Goal: Contribute content: Add original content to the website for others to see

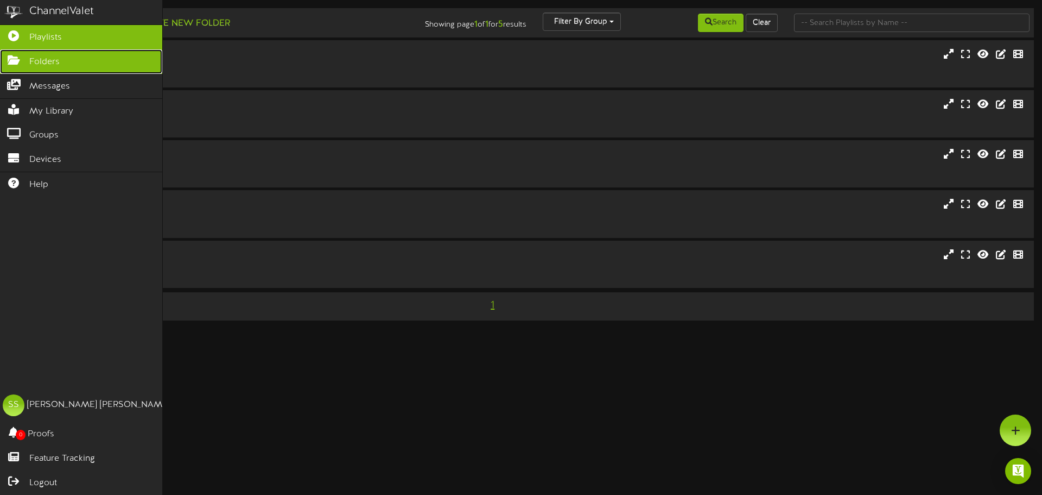
click at [21, 58] on icon at bounding box center [13, 59] width 27 height 8
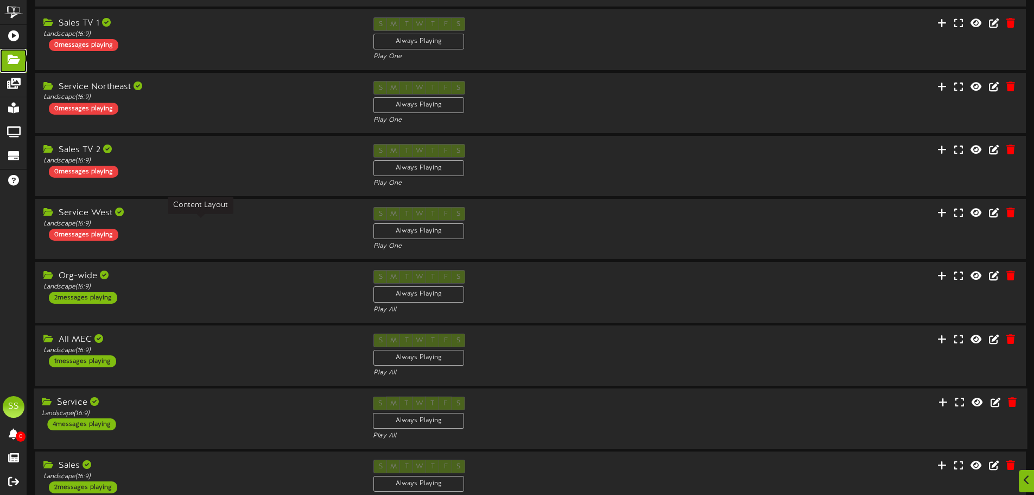
scroll to position [217, 0]
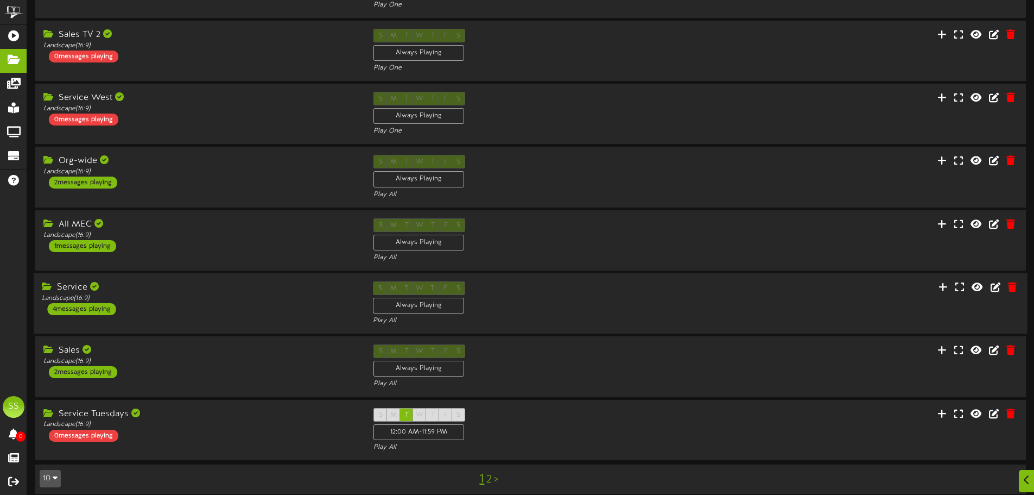
click at [265, 308] on div "Service Landscape ( 16:9 ) 4 messages playing" at bounding box center [199, 298] width 331 height 34
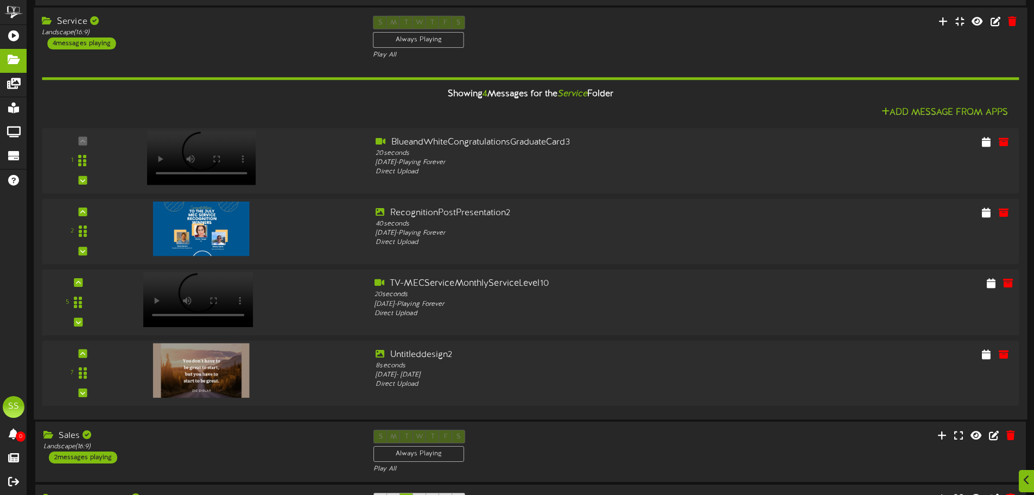
scroll to position [577, 0]
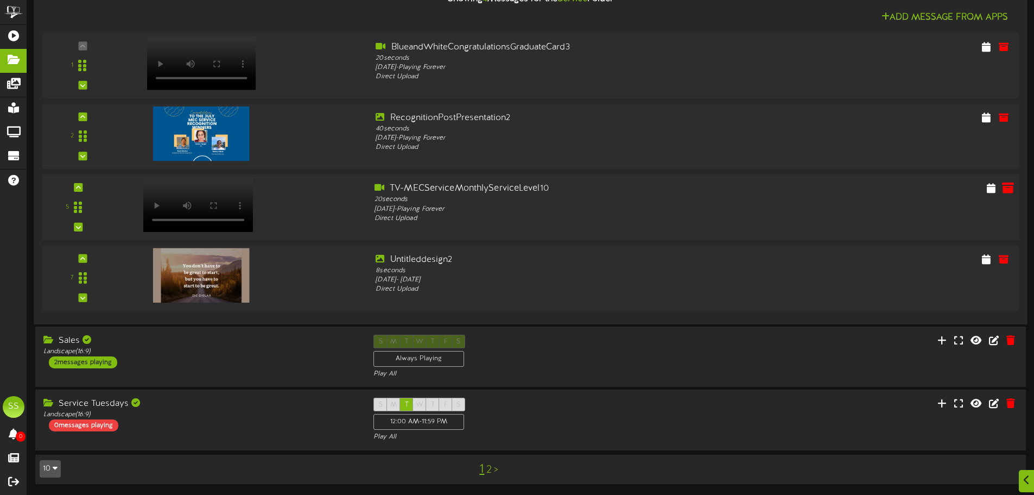
click at [1006, 191] on icon at bounding box center [1008, 187] width 12 height 12
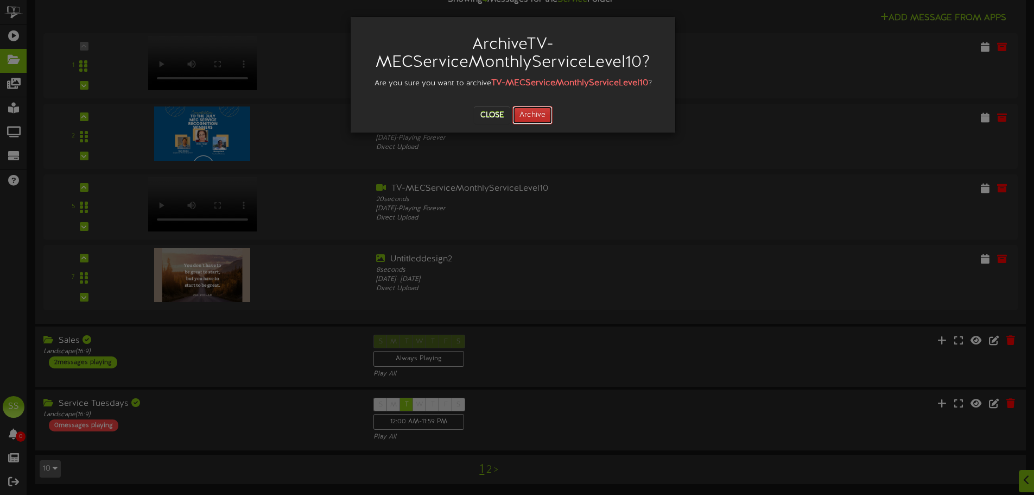
click at [544, 115] on button "Archive" at bounding box center [532, 115] width 40 height 18
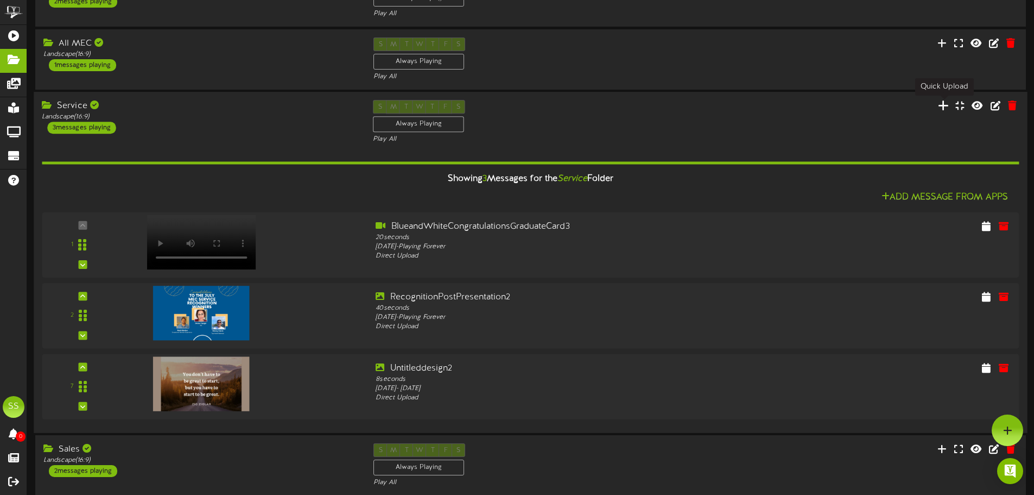
click at [944, 106] on icon at bounding box center [943, 105] width 11 height 12
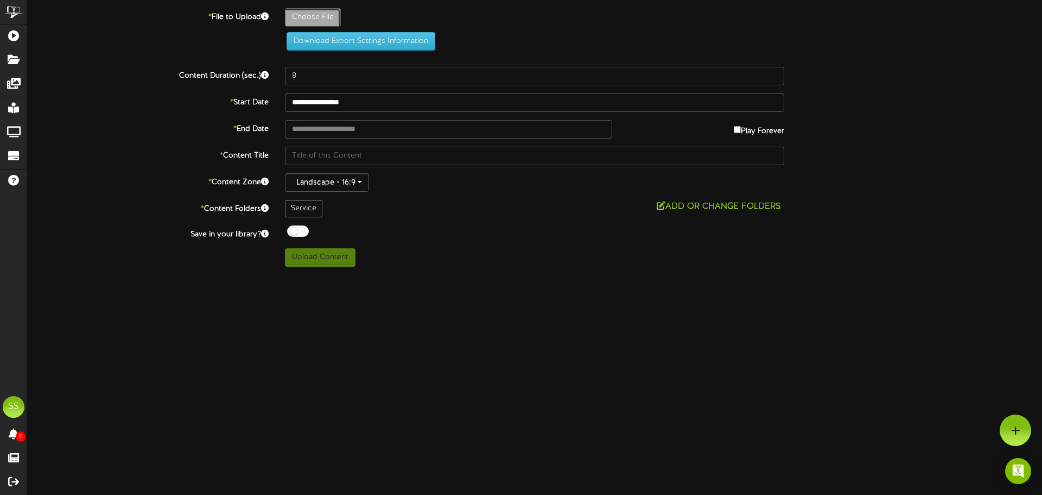
type input "**********"
type input "TV-MECServiceMonthlyServiceLevel11"
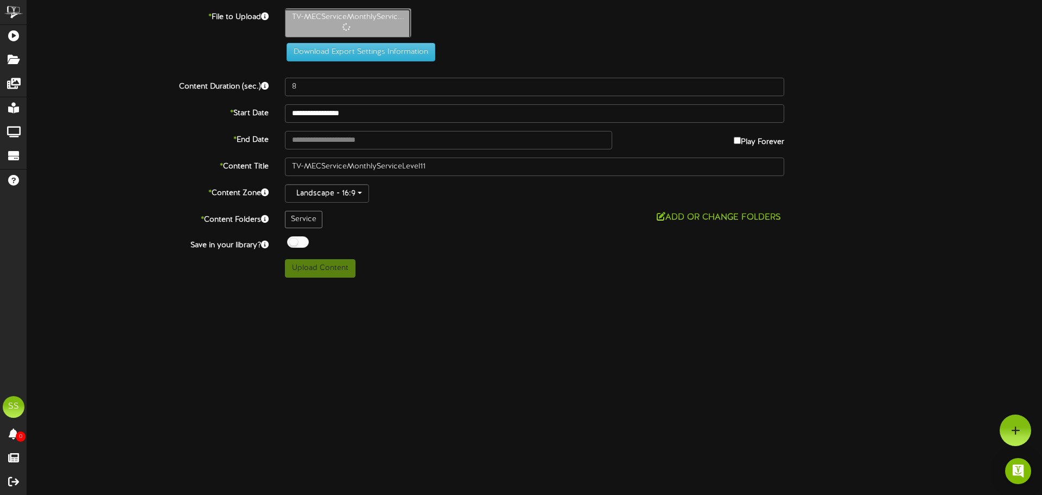
type input "20"
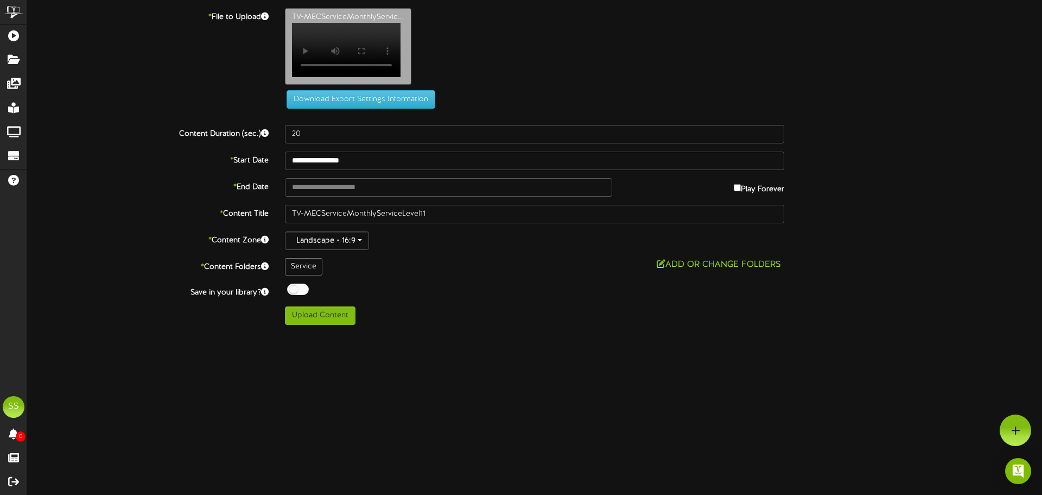
click at [316, 332] on div "ChannelValet Playlists Folders Messages My Library Groups Devices Help SS [PERS…" at bounding box center [521, 166] width 1042 height 333
click at [316, 325] on button "Upload Content" at bounding box center [320, 315] width 71 height 18
type input "**********"
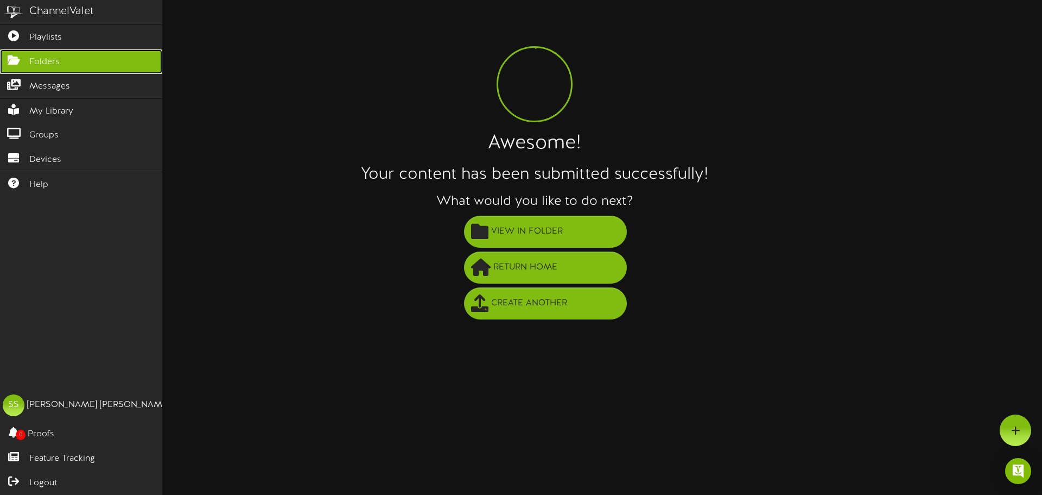
click at [18, 60] on icon at bounding box center [13, 59] width 27 height 8
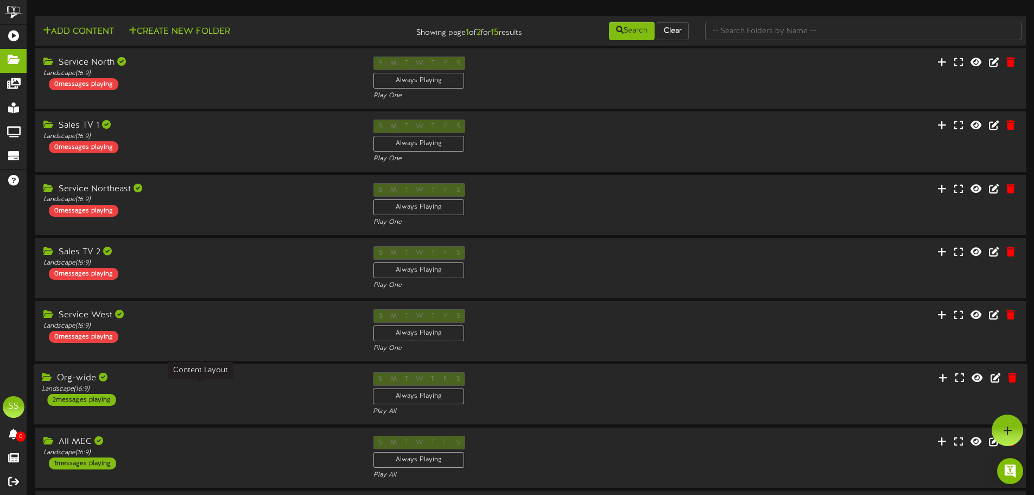
click at [189, 392] on div "Landscape ( 16:9 )" at bounding box center [199, 388] width 315 height 9
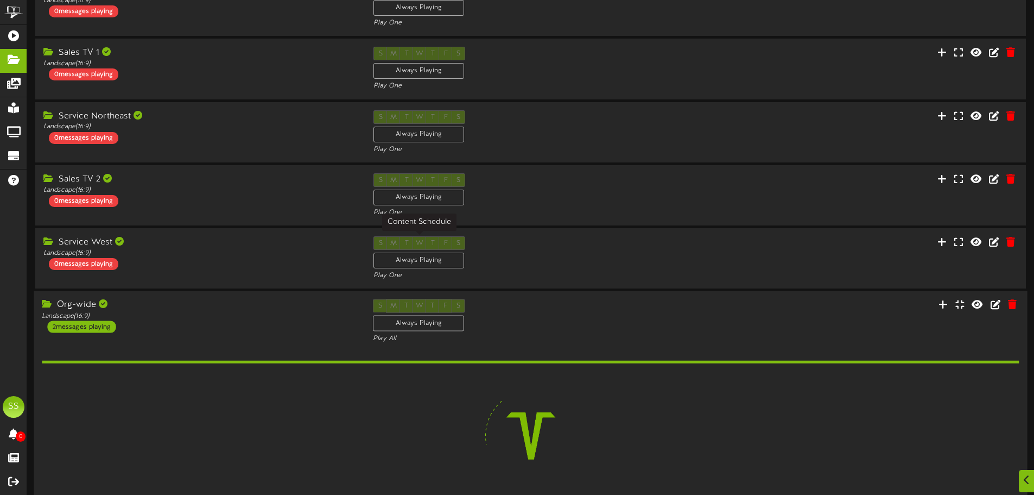
scroll to position [217, 0]
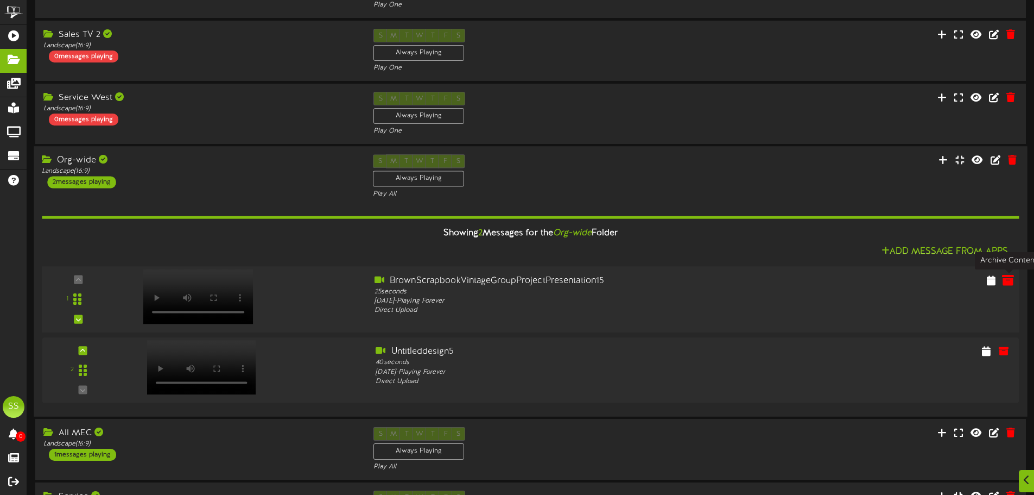
click at [1006, 283] on icon at bounding box center [1008, 280] width 12 height 12
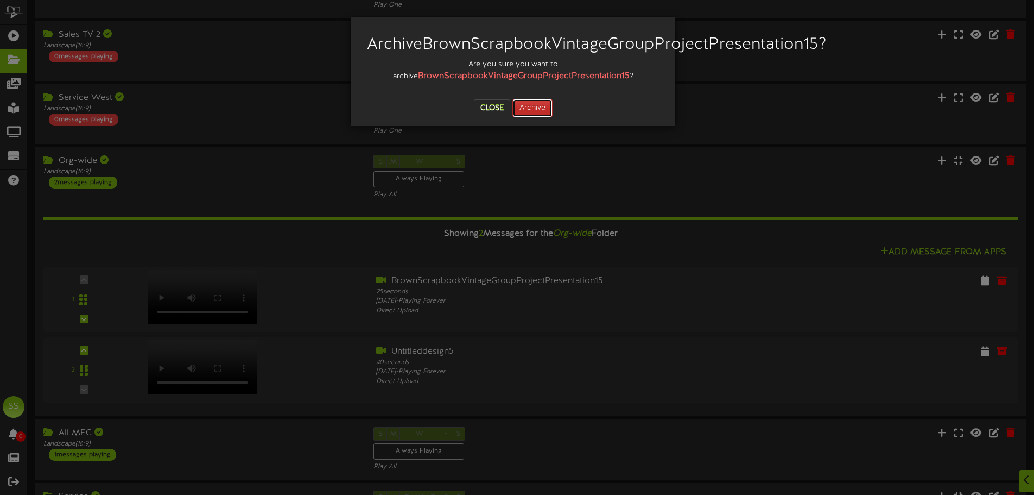
click at [533, 117] on button "Archive" at bounding box center [532, 108] width 40 height 18
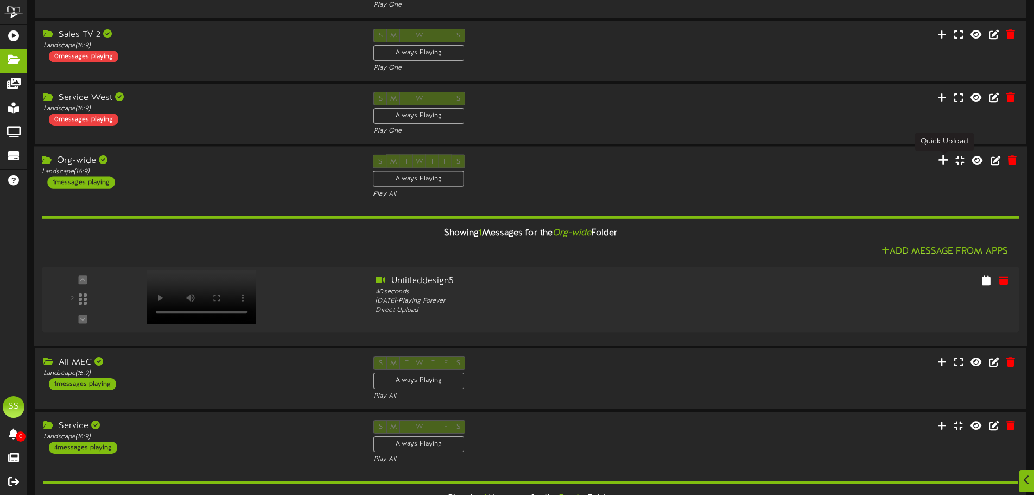
click at [941, 161] on icon at bounding box center [943, 160] width 11 height 12
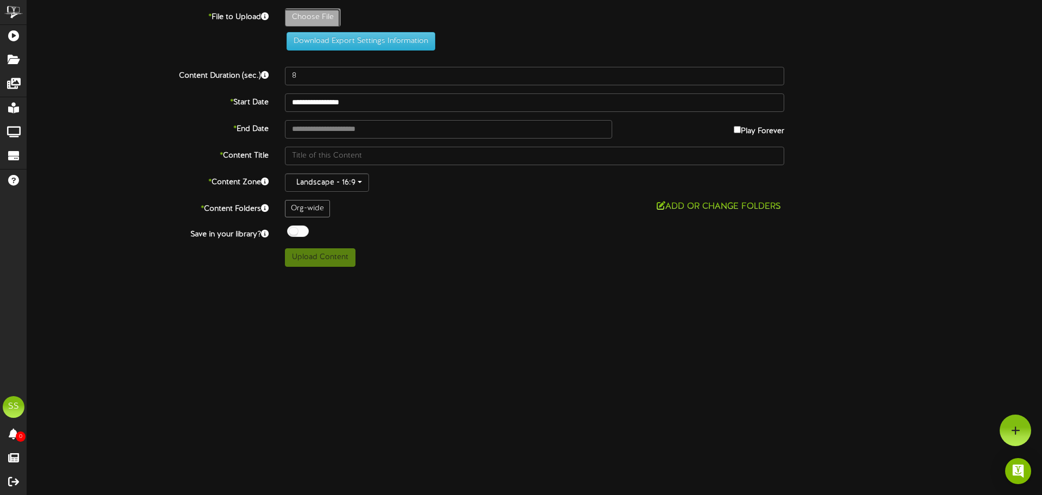
type input "**********"
type input "BrownScrapbookVintageGroupProjectPresentation16"
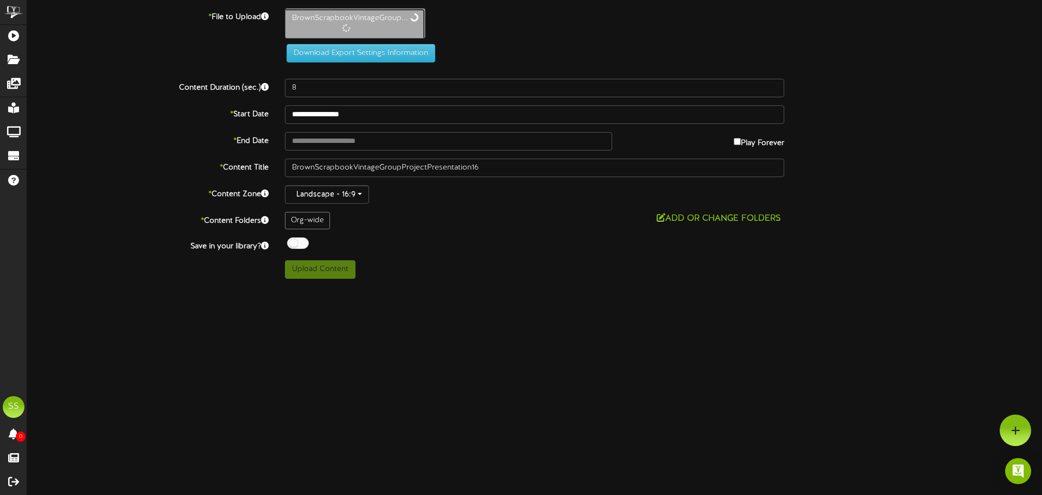
type input "25"
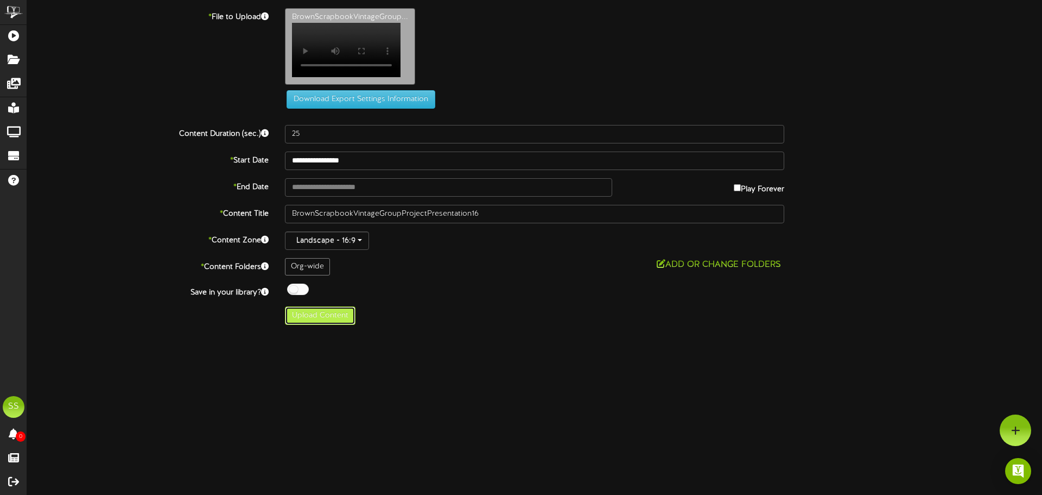
click at [329, 323] on button "Upload Content" at bounding box center [320, 315] width 71 height 18
type input "**********"
